Goal: Transaction & Acquisition: Purchase product/service

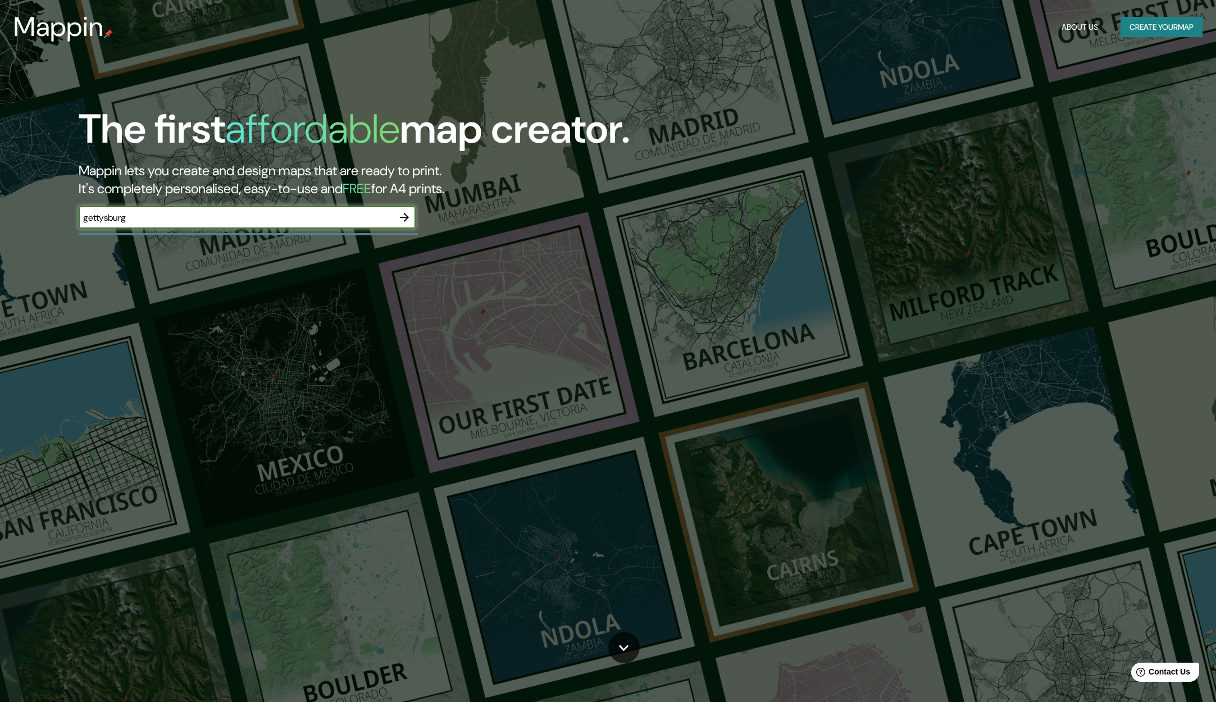
type input "gettysburg"
click at [403, 215] on icon "button" at bounding box center [404, 217] width 13 height 13
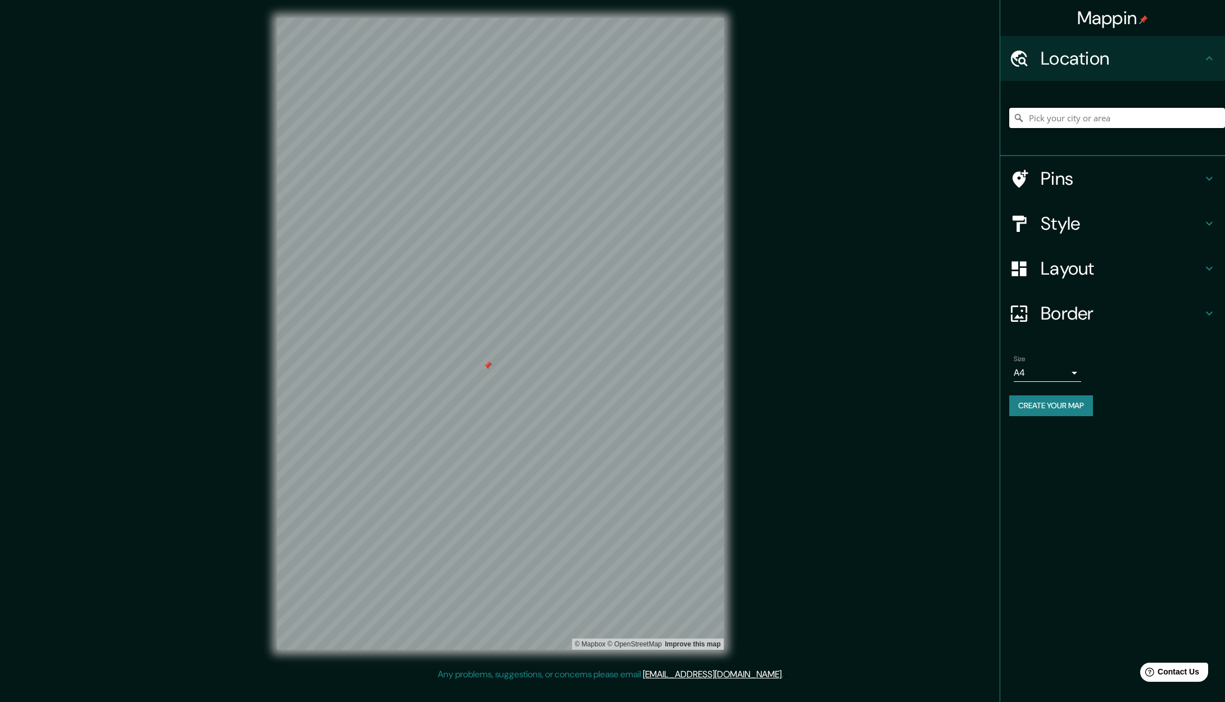
click at [1046, 120] on input "Pick your city or area" at bounding box center [1117, 118] width 216 height 20
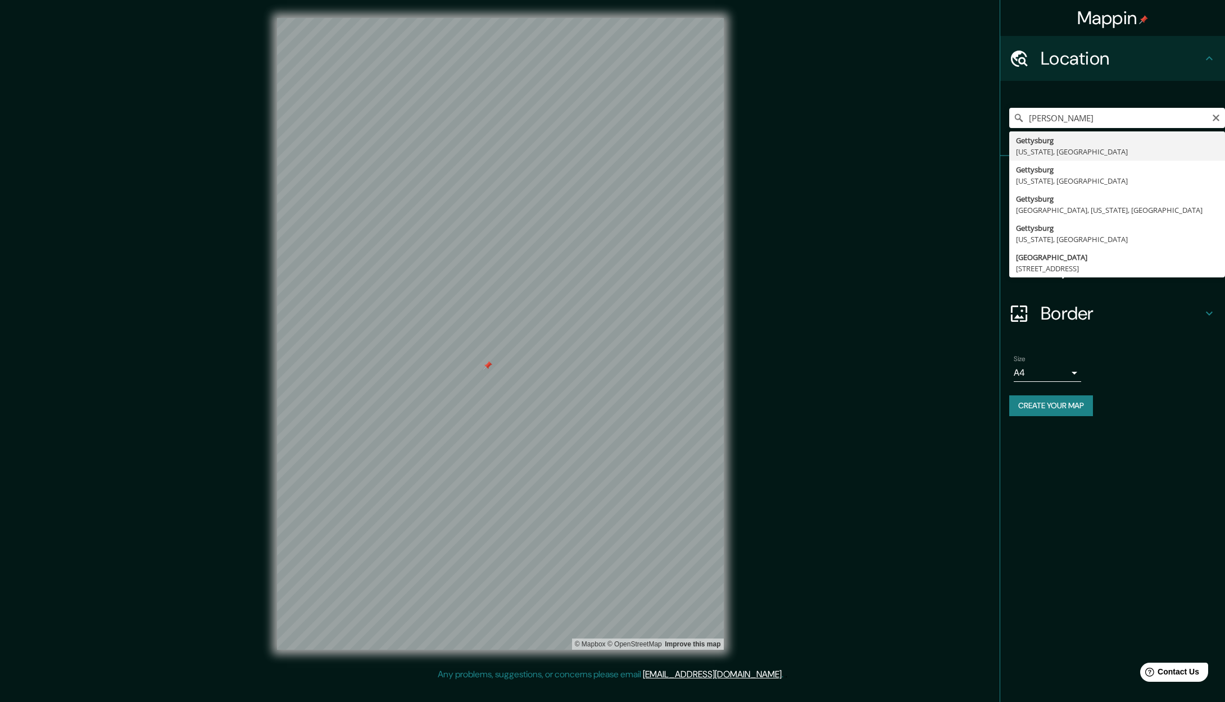
drag, startPoint x: 1062, startPoint y: 137, endPoint x: 1052, endPoint y: 148, distance: 15.5
type input "[GEOGRAPHIC_DATA], [US_STATE], [GEOGRAPHIC_DATA]"
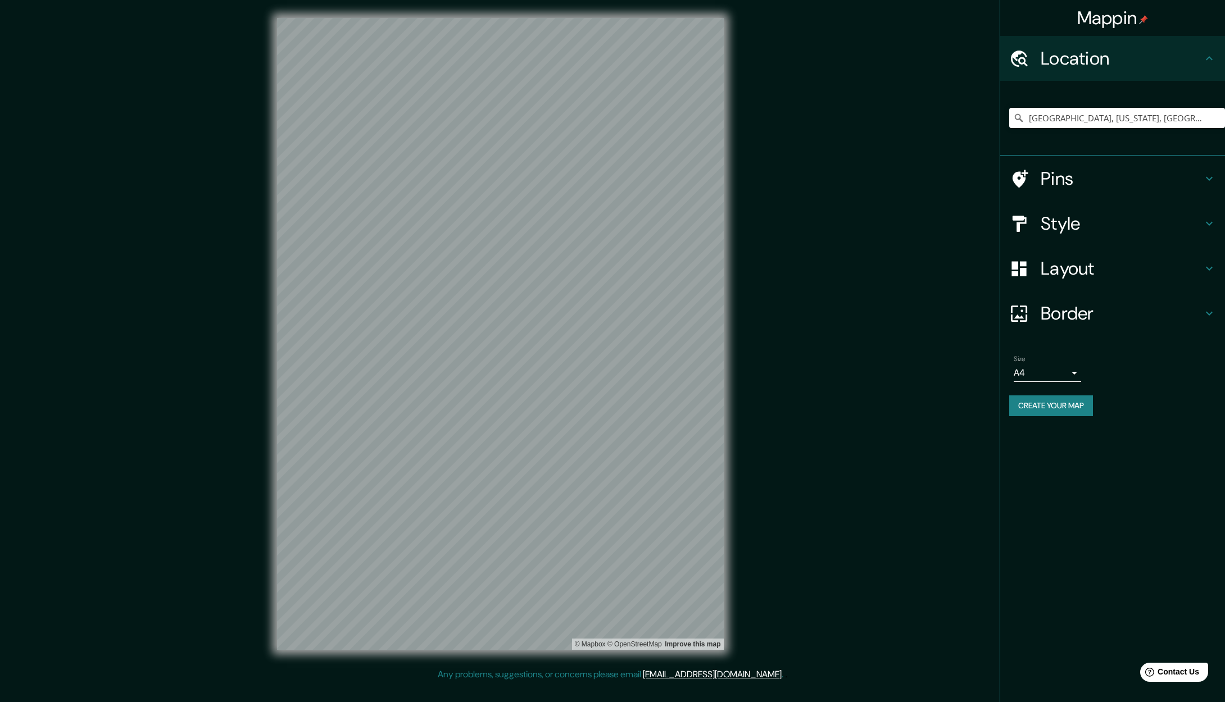
click at [1034, 218] on div at bounding box center [1024, 224] width 31 height 20
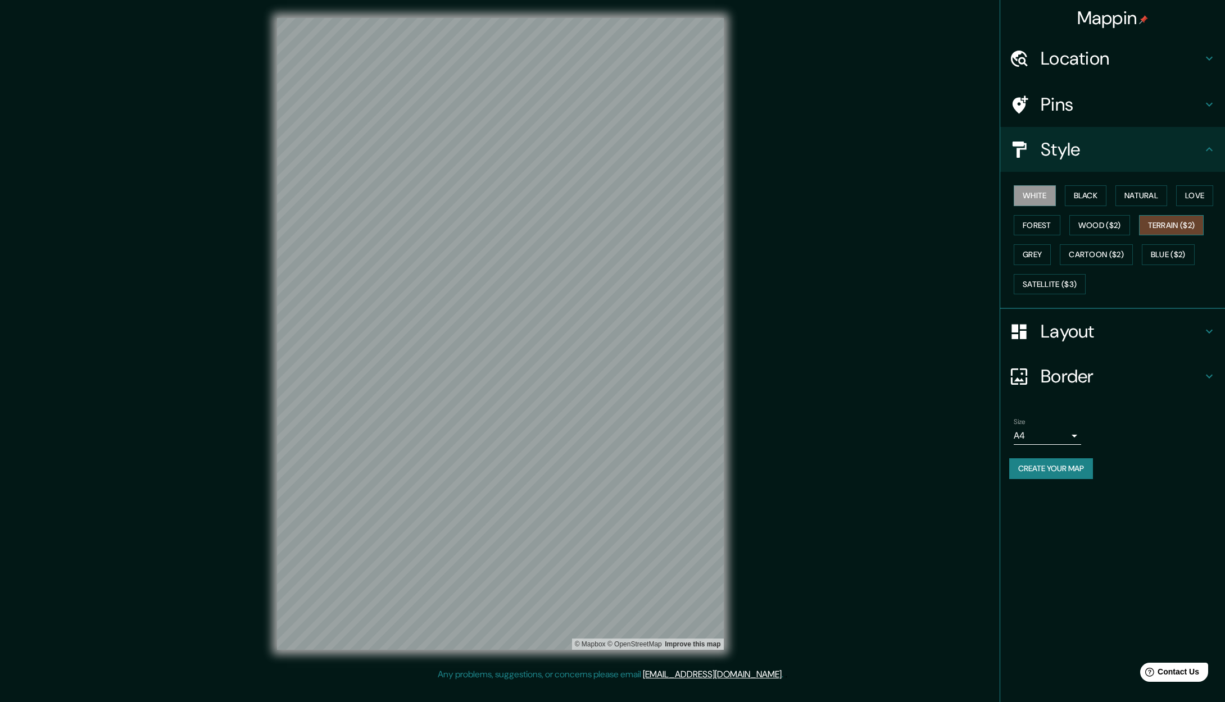
click at [1155, 222] on button "Terrain ($2)" at bounding box center [1171, 225] width 65 height 21
click at [1060, 330] on h4 "Layout" at bounding box center [1121, 331] width 162 height 22
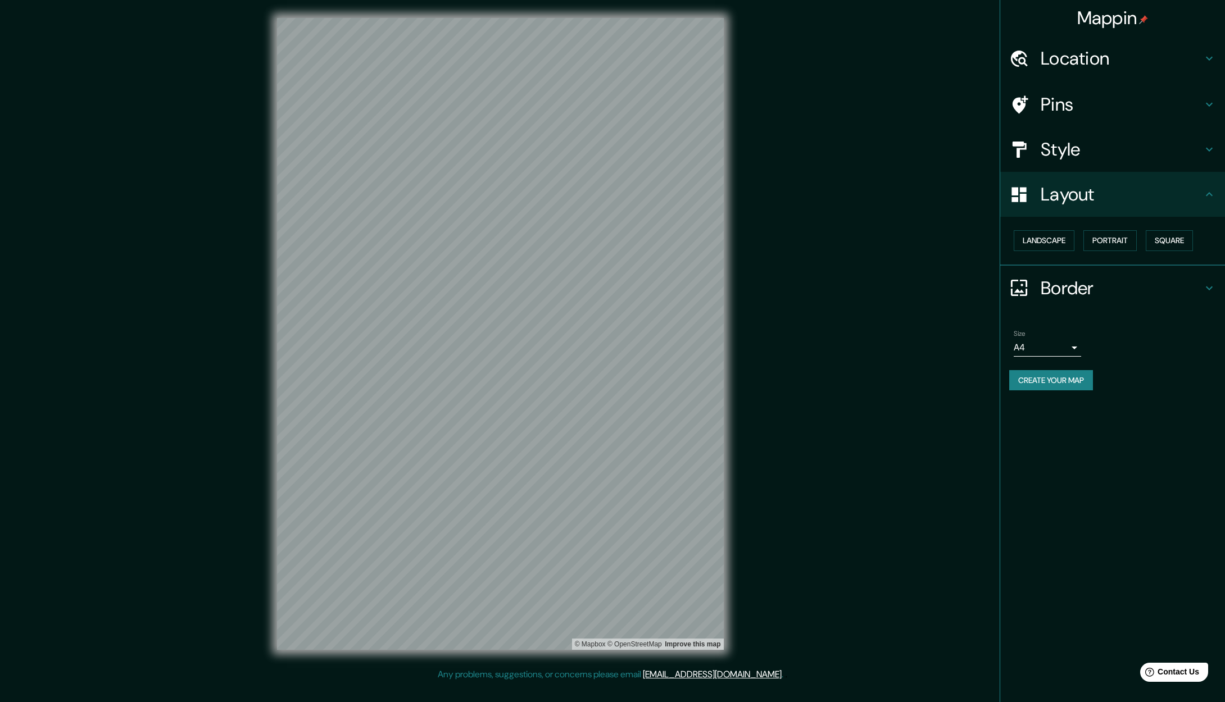
click at [899, 270] on div "Mappin Location [GEOGRAPHIC_DATA], [US_STATE], [GEOGRAPHIC_DATA] Pins Style Lay…" at bounding box center [612, 343] width 1225 height 686
click at [1073, 343] on body "Mappin Location [GEOGRAPHIC_DATA], [US_STATE], [GEOGRAPHIC_DATA] Pins Style Lay…" at bounding box center [612, 351] width 1225 height 702
click at [910, 314] on div at bounding box center [612, 351] width 1225 height 702
